Goal: Find specific page/section: Find specific page/section

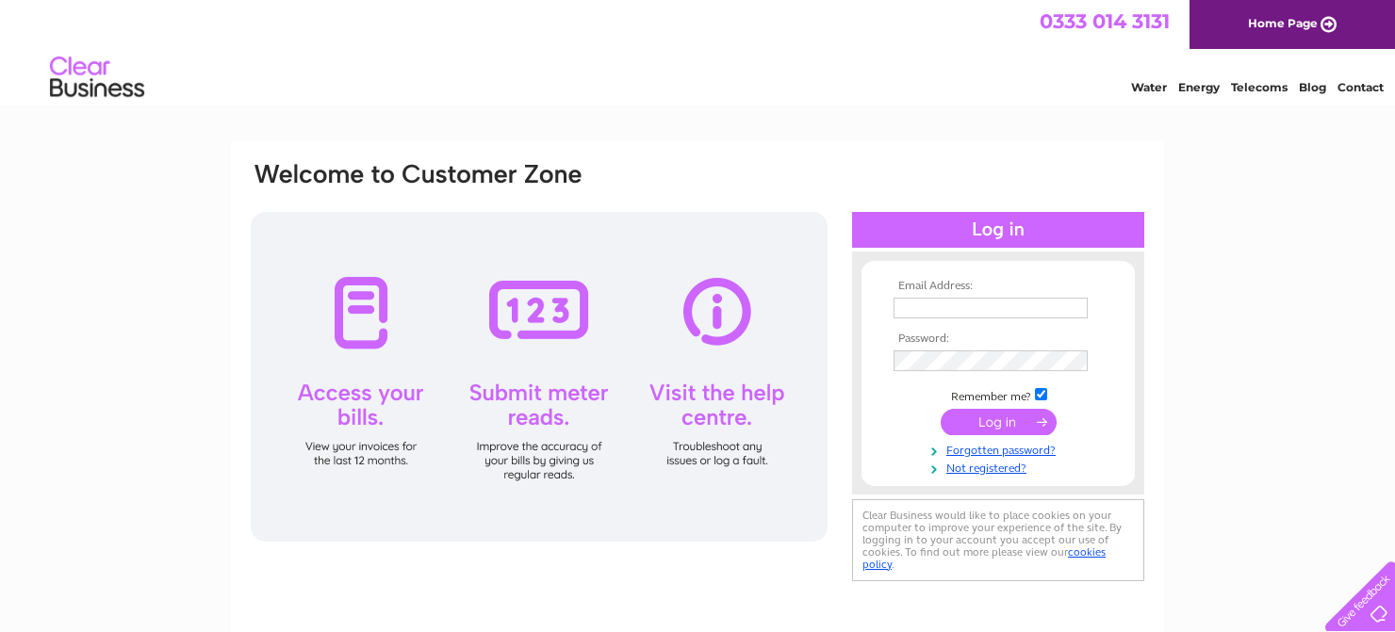
type input "flit@scottish-removals.co.uk"
click at [991, 426] on input "submit" at bounding box center [999, 422] width 116 height 26
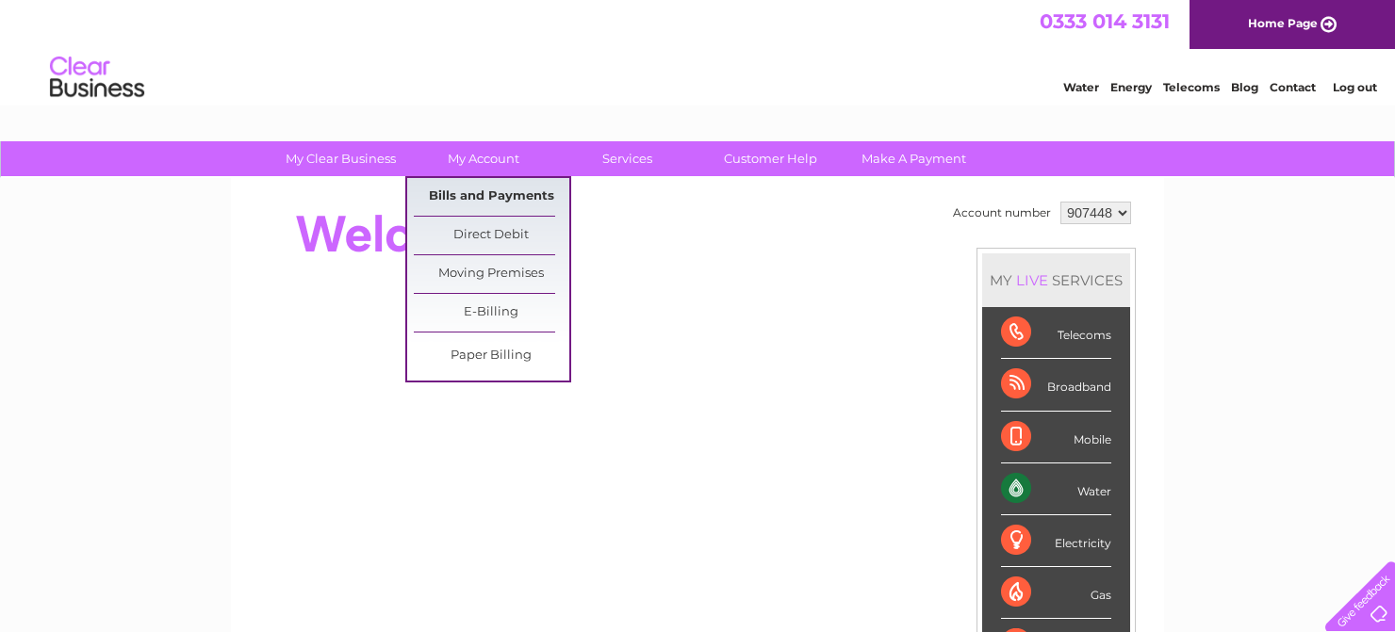
click at [487, 196] on link "Bills and Payments" at bounding box center [492, 197] width 156 height 38
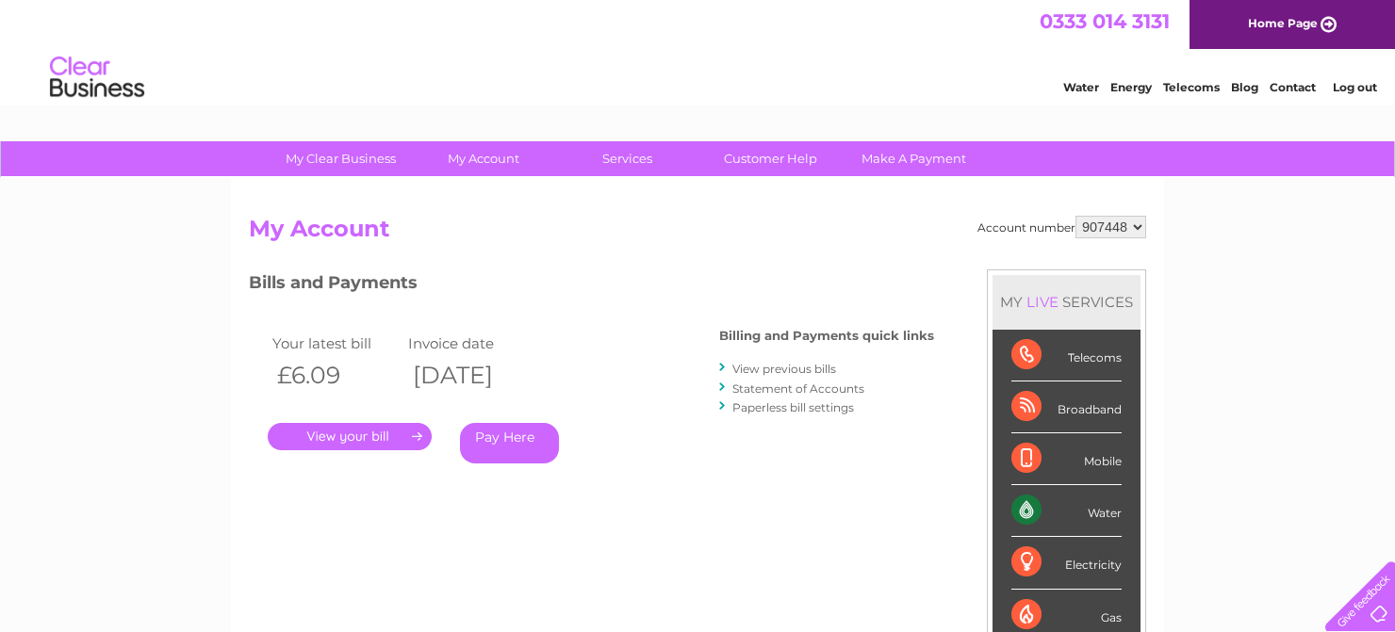
click at [330, 437] on link "." at bounding box center [350, 436] width 164 height 27
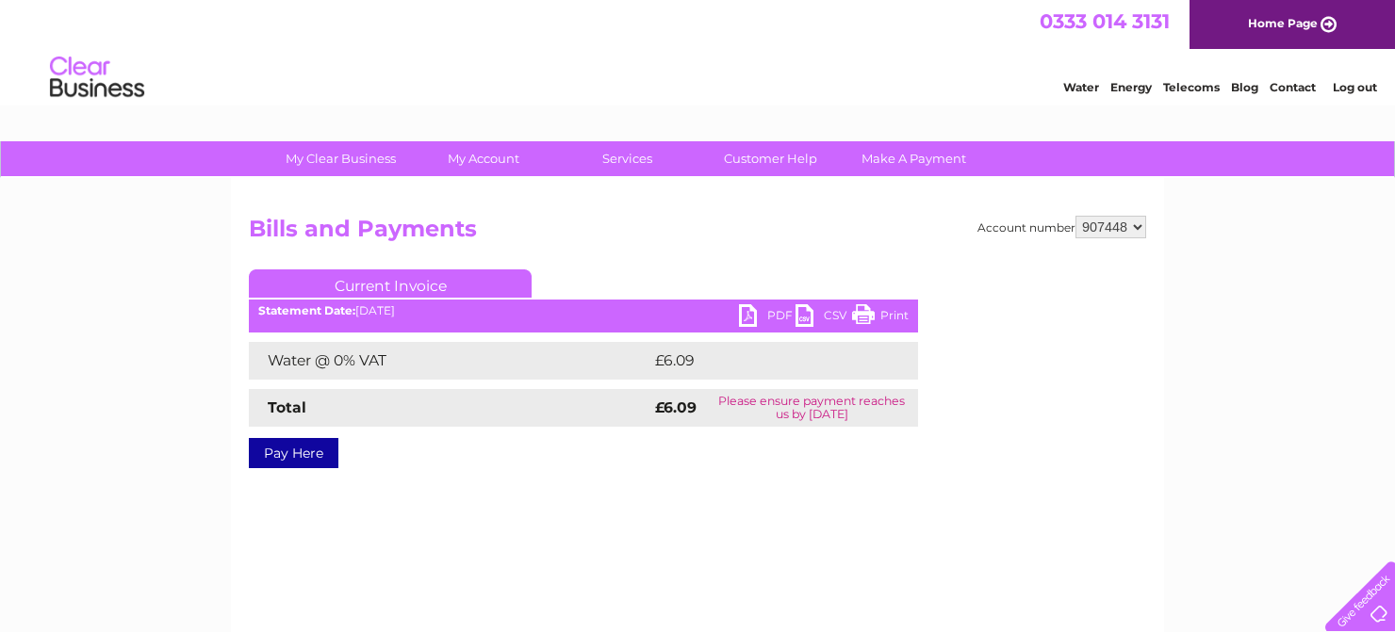
click at [747, 321] on link "PDF" at bounding box center [767, 317] width 57 height 27
